Goal: Transaction & Acquisition: Purchase product/service

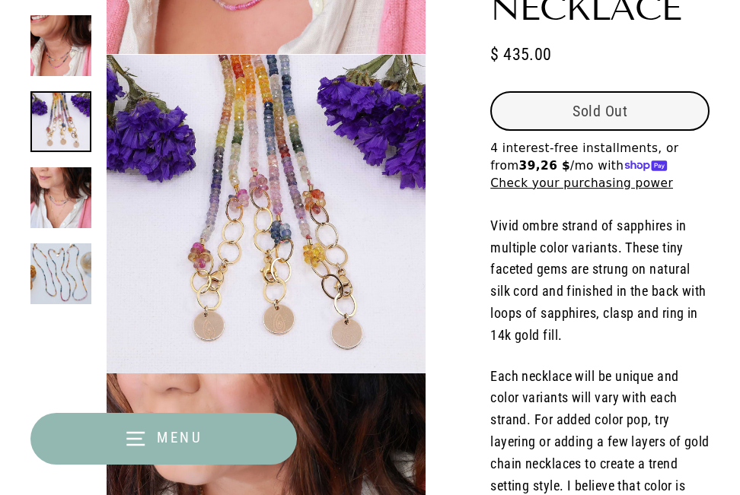
select select "3"
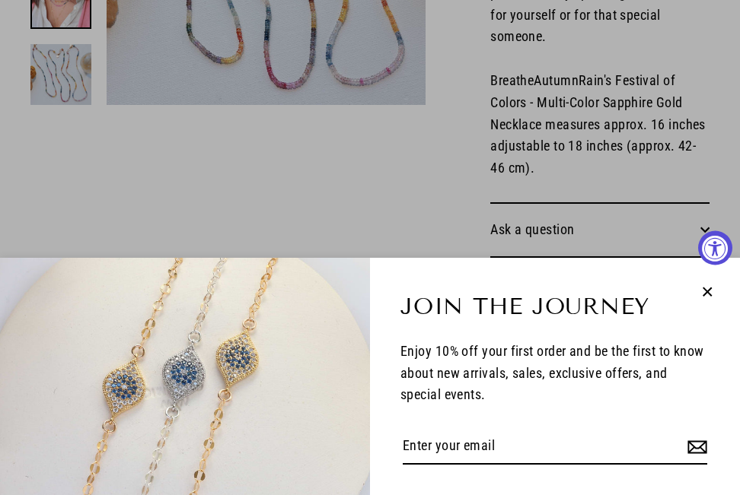
scroll to position [1612, 0]
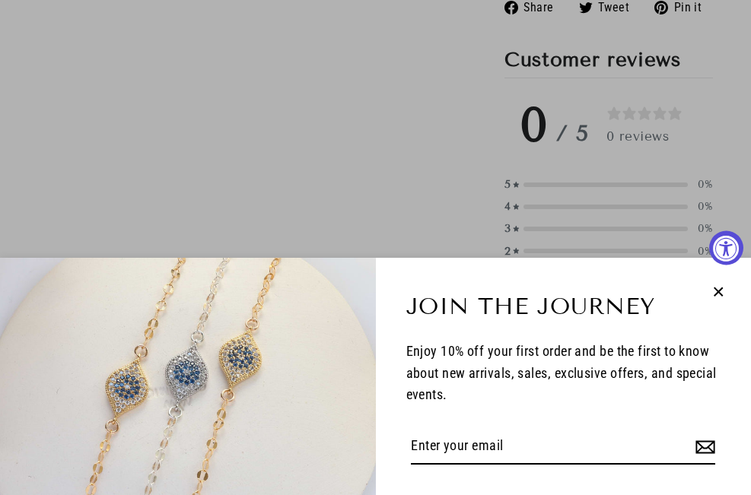
click at [710, 296] on icon "button" at bounding box center [718, 292] width 20 height 20
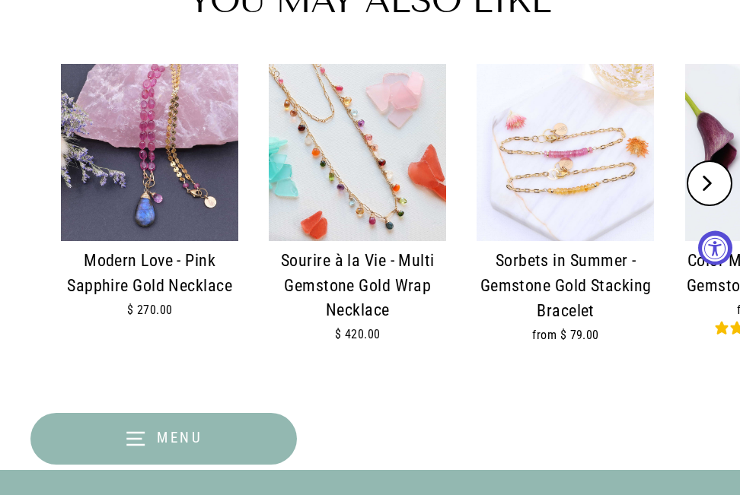
scroll to position [2601, 0]
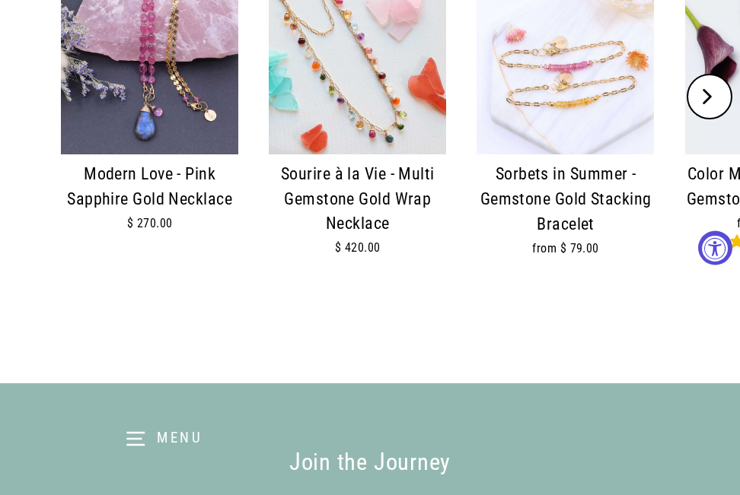
click at [379, 103] on img at bounding box center [357, 65] width 177 height 177
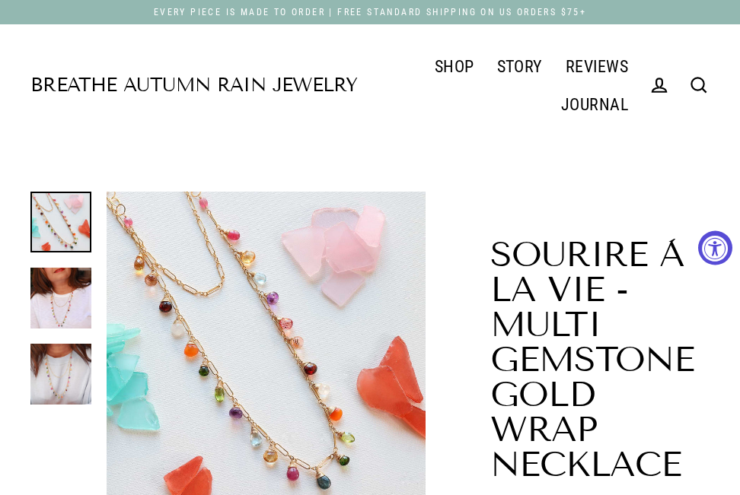
select select "3"
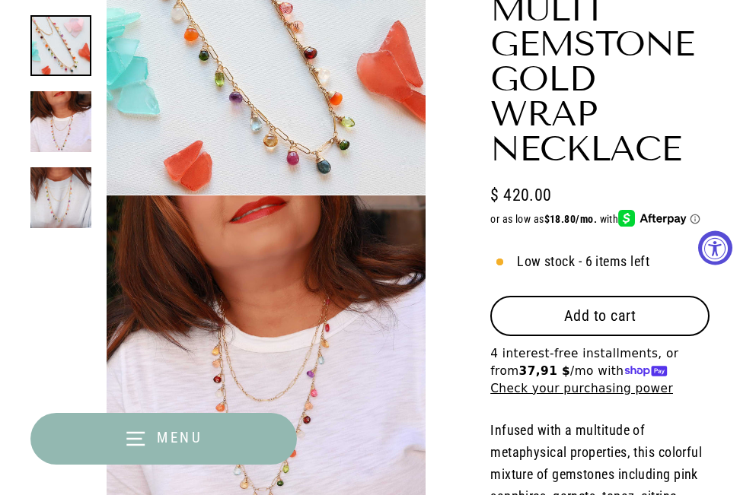
scroll to position [533, 0]
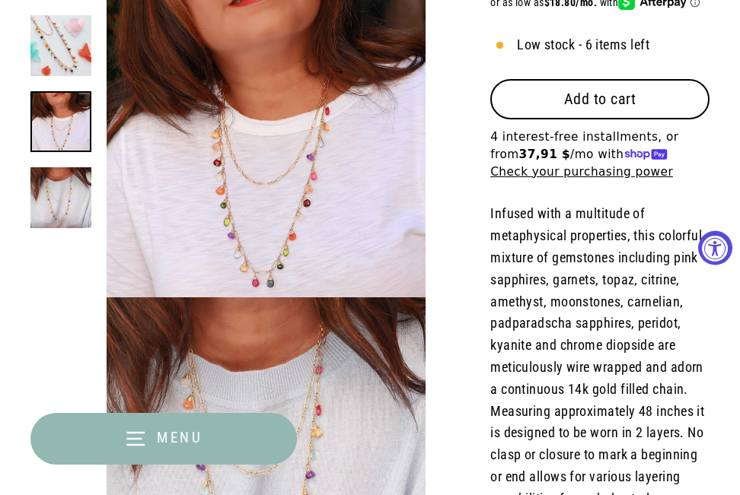
drag, startPoint x: 635, startPoint y: 79, endPoint x: 635, endPoint y: 88, distance: 8.4
click at [635, 84] on button "Add to cart" at bounding box center [599, 99] width 219 height 40
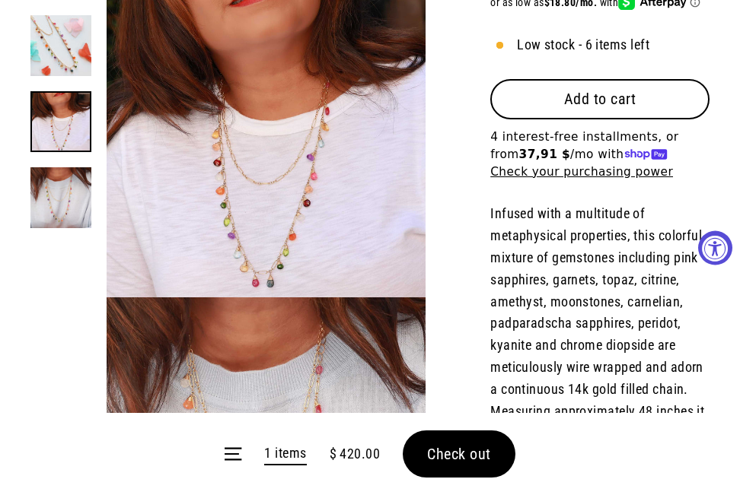
click at [453, 461] on form "Menu 1 items $ 420.00 Check out" at bounding box center [370, 454] width 740 height 82
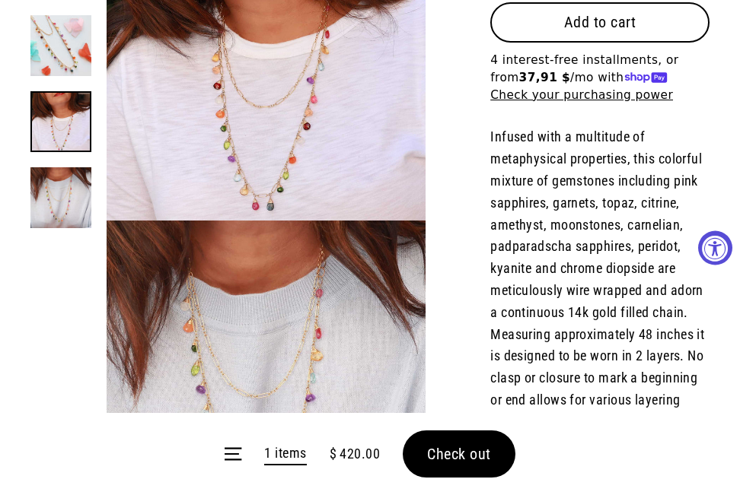
scroll to position [685, 0]
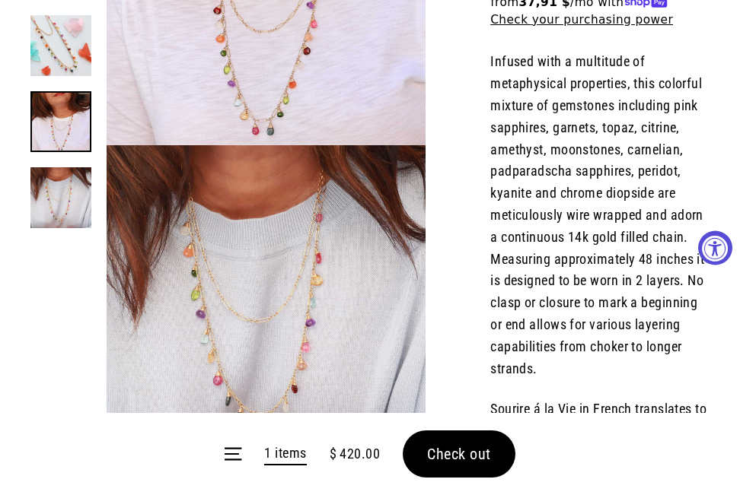
click at [472, 455] on form "Menu 1 items $ 420.00 Check out" at bounding box center [370, 454] width 740 height 82
click at [469, 451] on span "Check out" at bounding box center [459, 454] width 64 height 18
click at [469, 451] on form "Menu 1 items $ 420.00 Check out" at bounding box center [370, 454] width 740 height 82
